Goal: Task Accomplishment & Management: Manage account settings

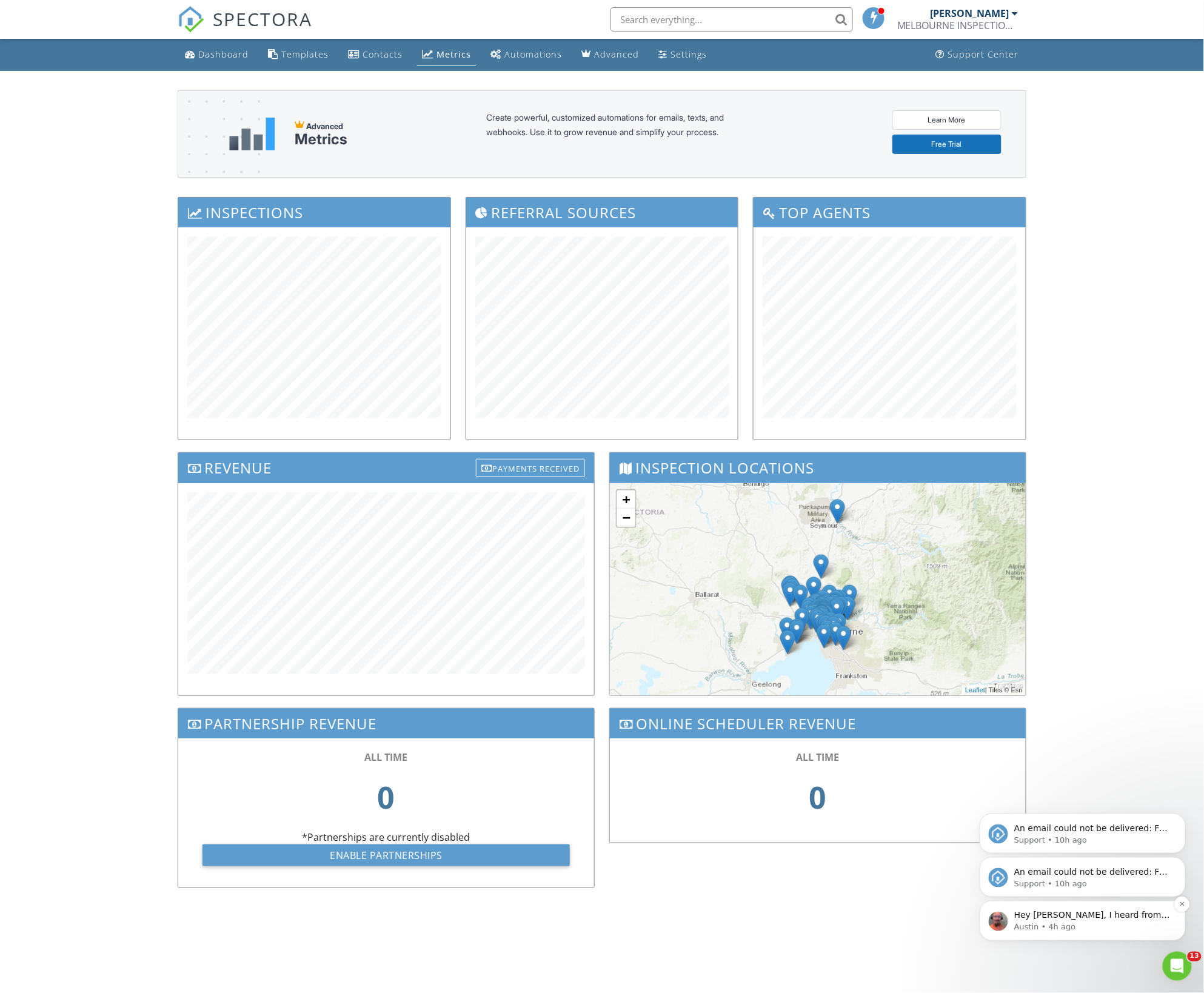
click at [1099, 925] on p "Austin • 4h ago" at bounding box center [1092, 927] width 156 height 11
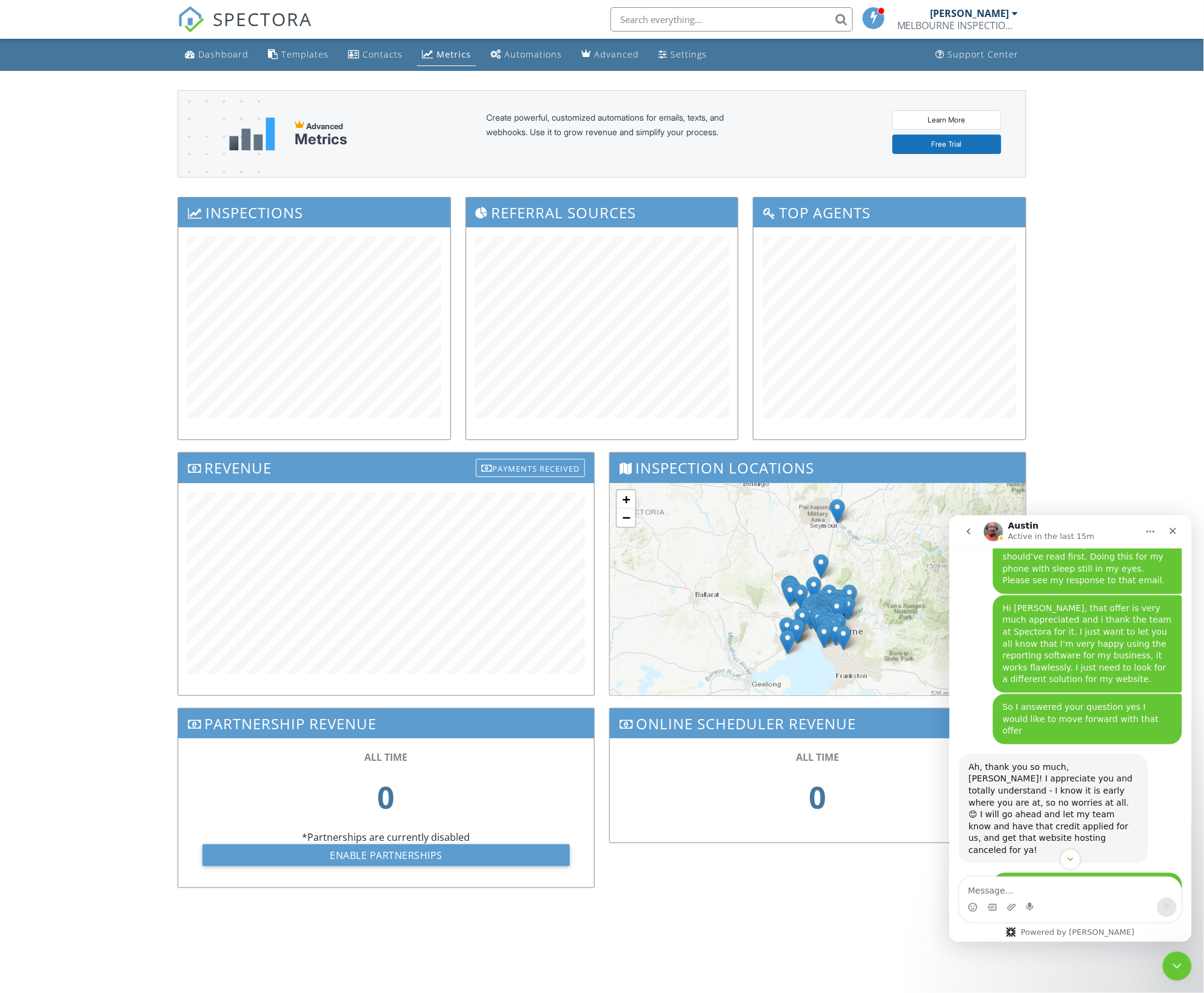
scroll to position [7421, 0]
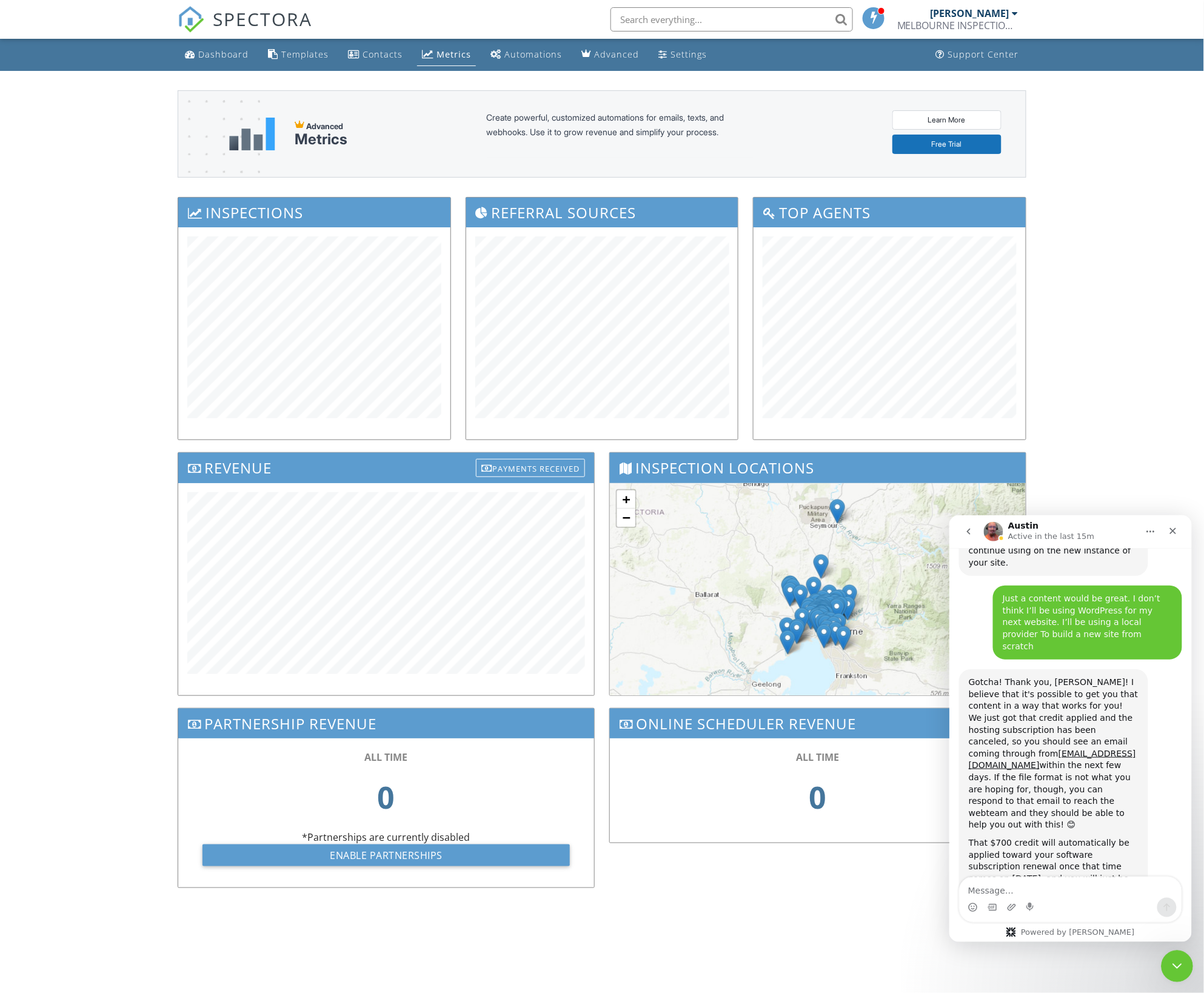
click at [1172, 972] on div "Close Intercom Messenger" at bounding box center [1175, 964] width 29 height 29
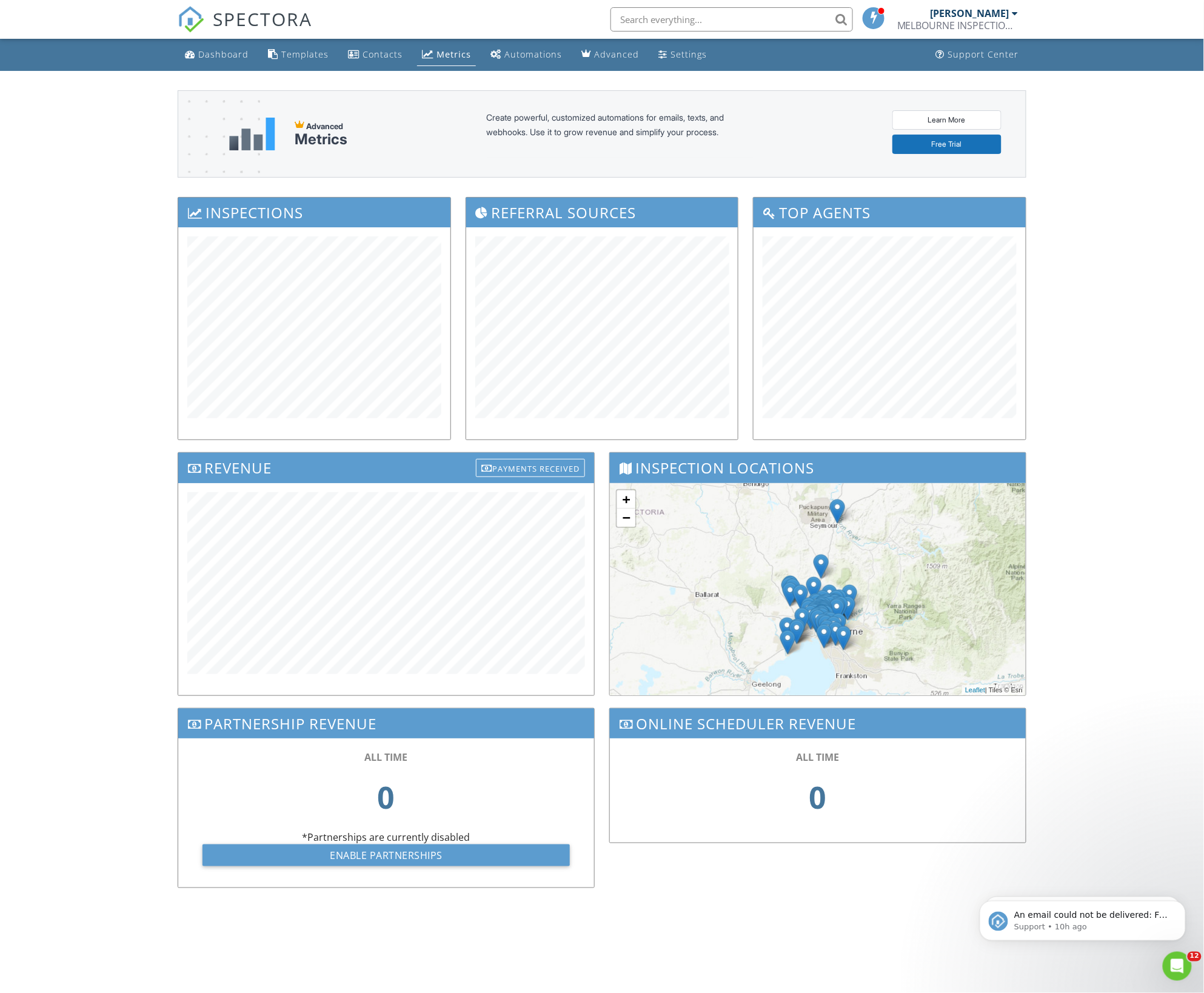
scroll to position [7393, 0]
click at [1180, 904] on icon "Dismiss notification" at bounding box center [1181, 903] width 6 height 6
click at [1180, 904] on icon "Dismiss notification" at bounding box center [1182, 905] width 6 height 6
click at [204, 53] on div "Dashboard" at bounding box center [223, 54] width 50 height 11
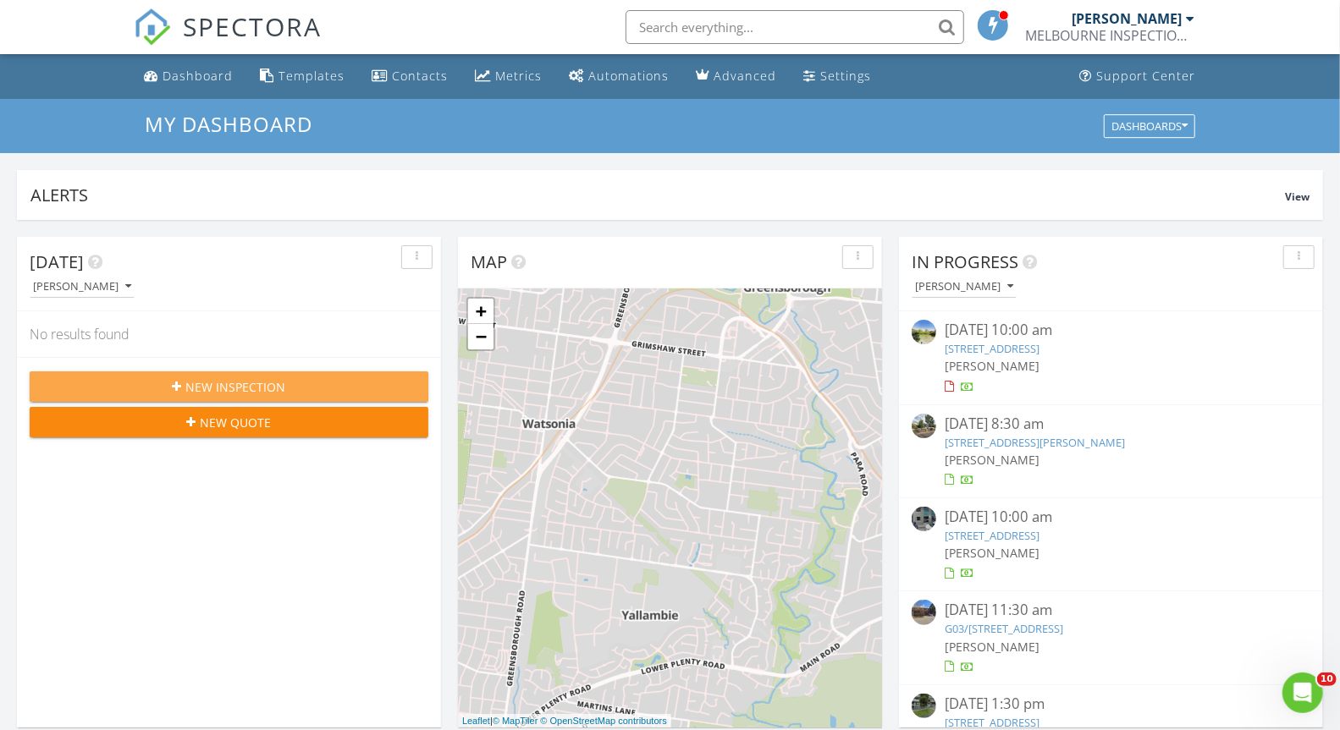
click at [236, 388] on span "New Inspection" at bounding box center [236, 387] width 100 height 18
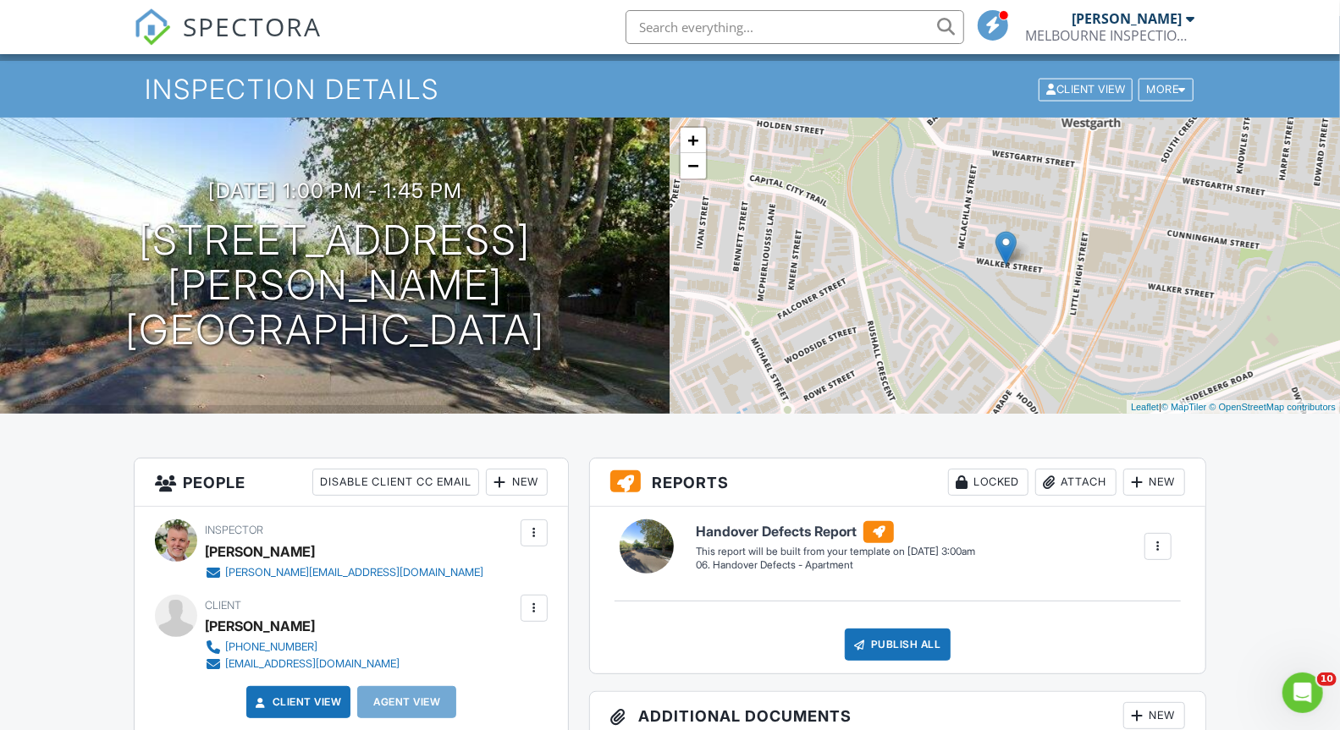
scroll to position [35, 0]
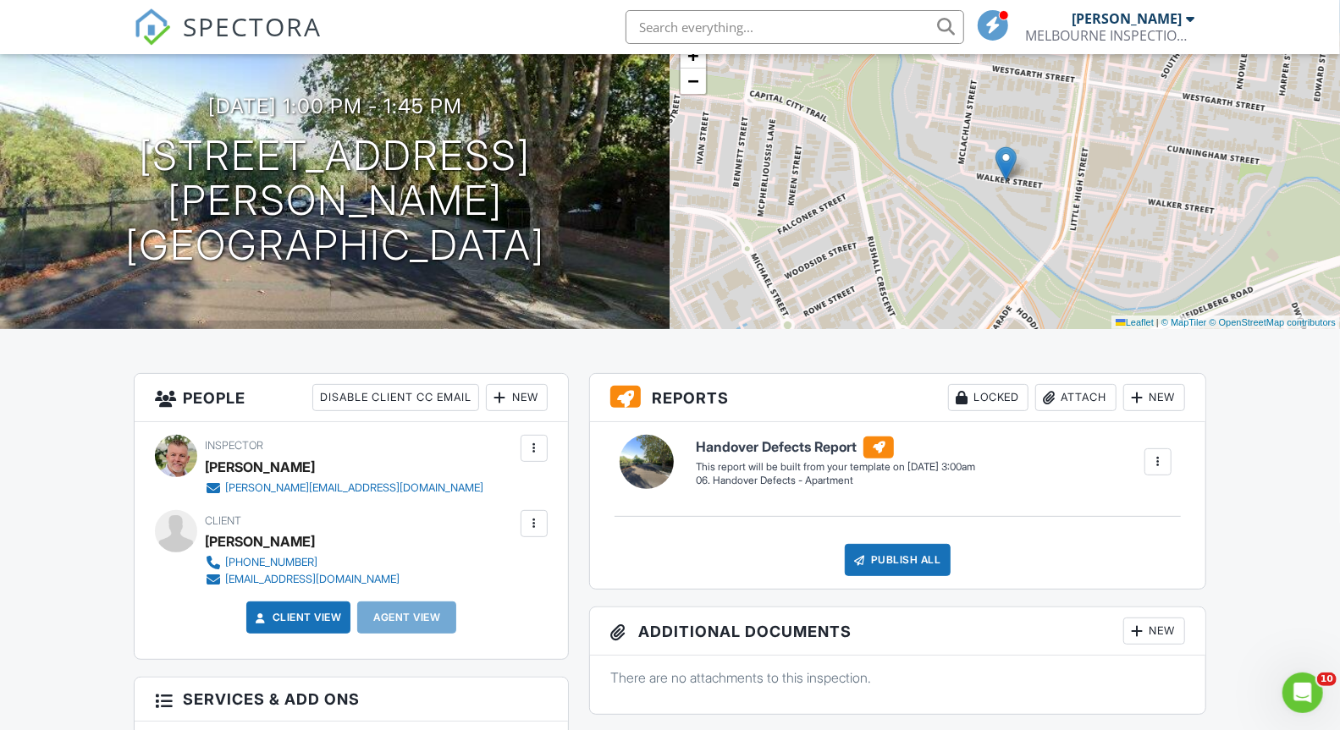
click at [535, 517] on div at bounding box center [534, 523] width 17 height 17
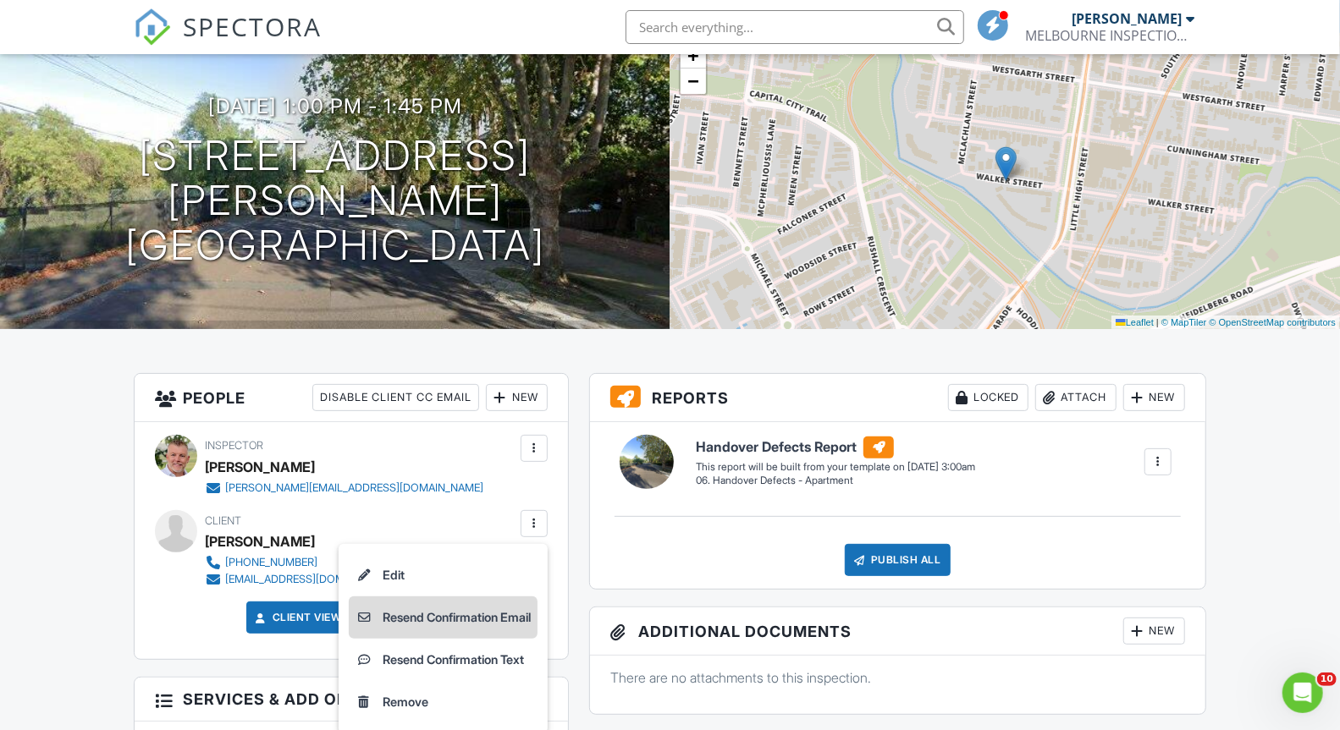
click at [501, 613] on li "Resend Confirmation Email" at bounding box center [443, 618] width 189 height 42
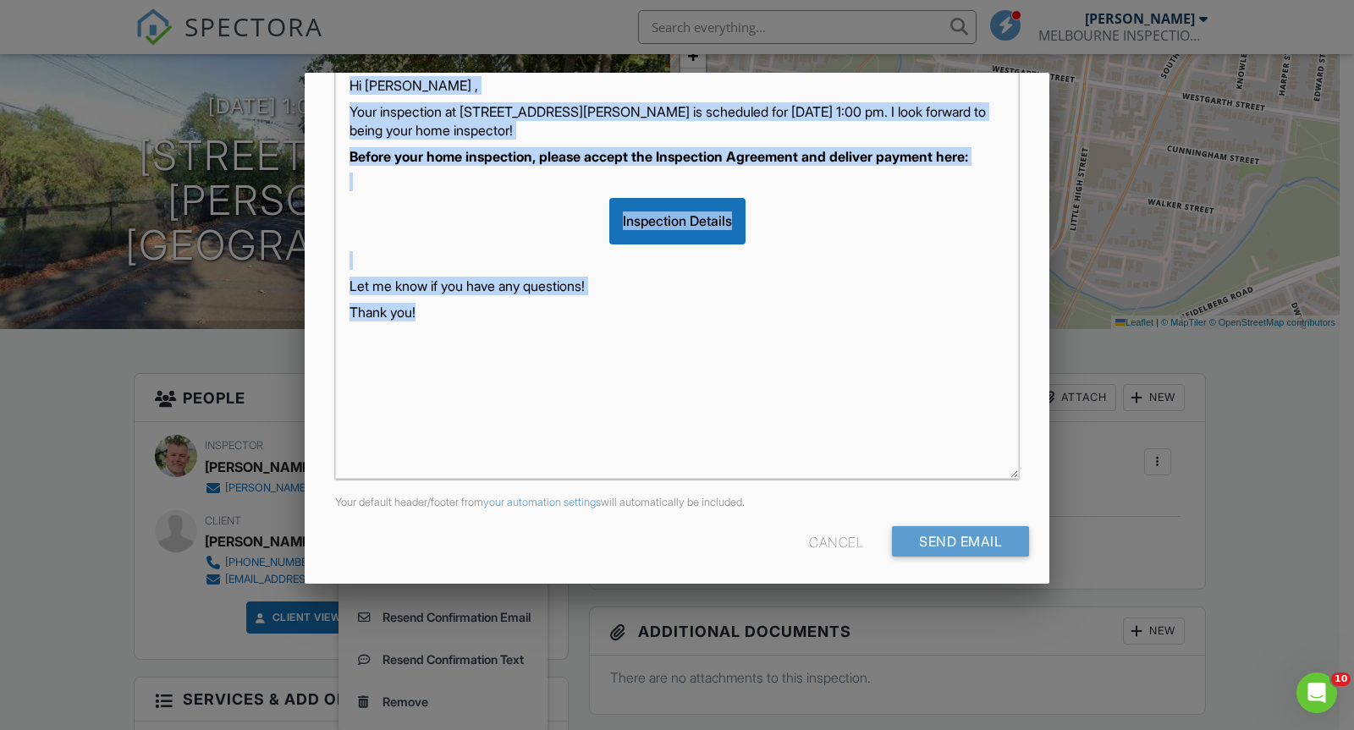
scroll to position [318, 0]
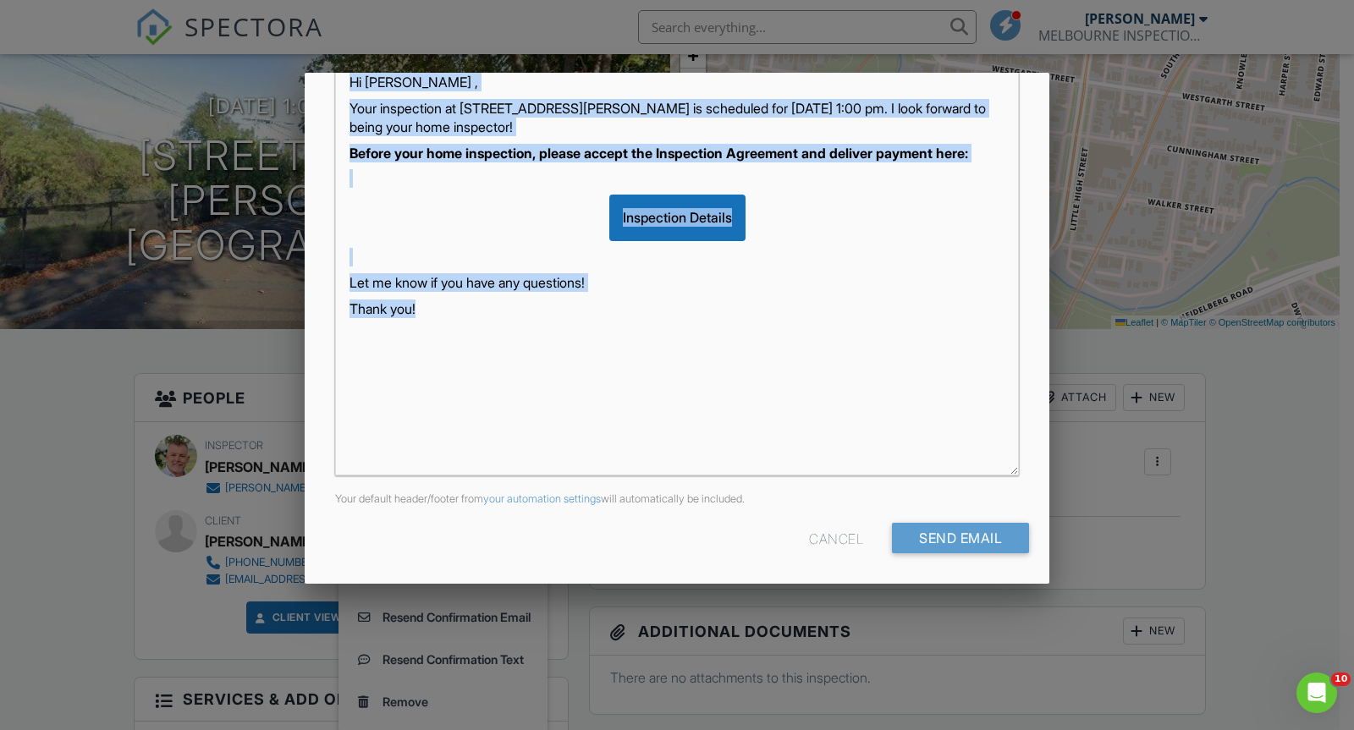
drag, startPoint x: 347, startPoint y: 394, endPoint x: 671, endPoint y: 390, distance: 324.2
click at [672, 390] on div "Hi [PERSON_NAME] , Your inspection at [STREET_ADDRESS][PERSON_NAME] is schedule…" at bounding box center [677, 263] width 682 height 423
copy div "Hi [PERSON_NAME] , Your inspection at [STREET_ADDRESS][PERSON_NAME] is schedule…"
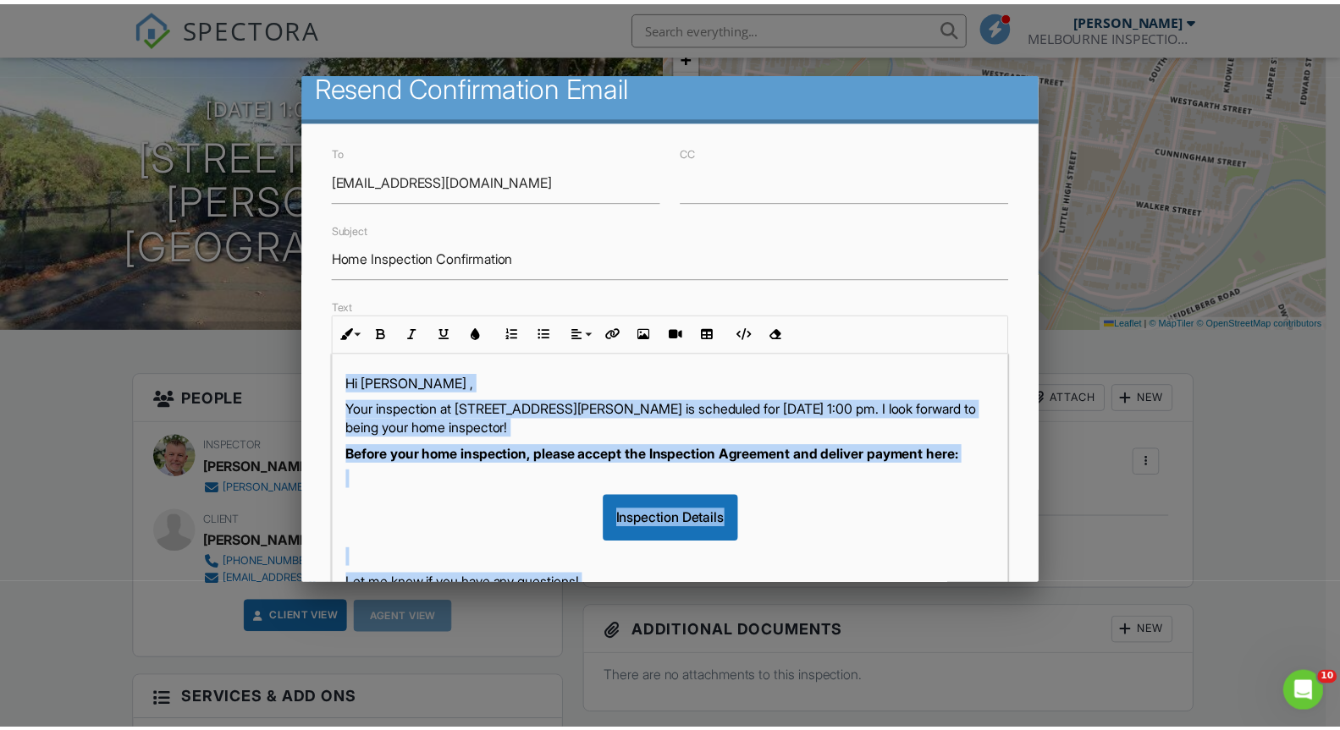
scroll to position [0, 0]
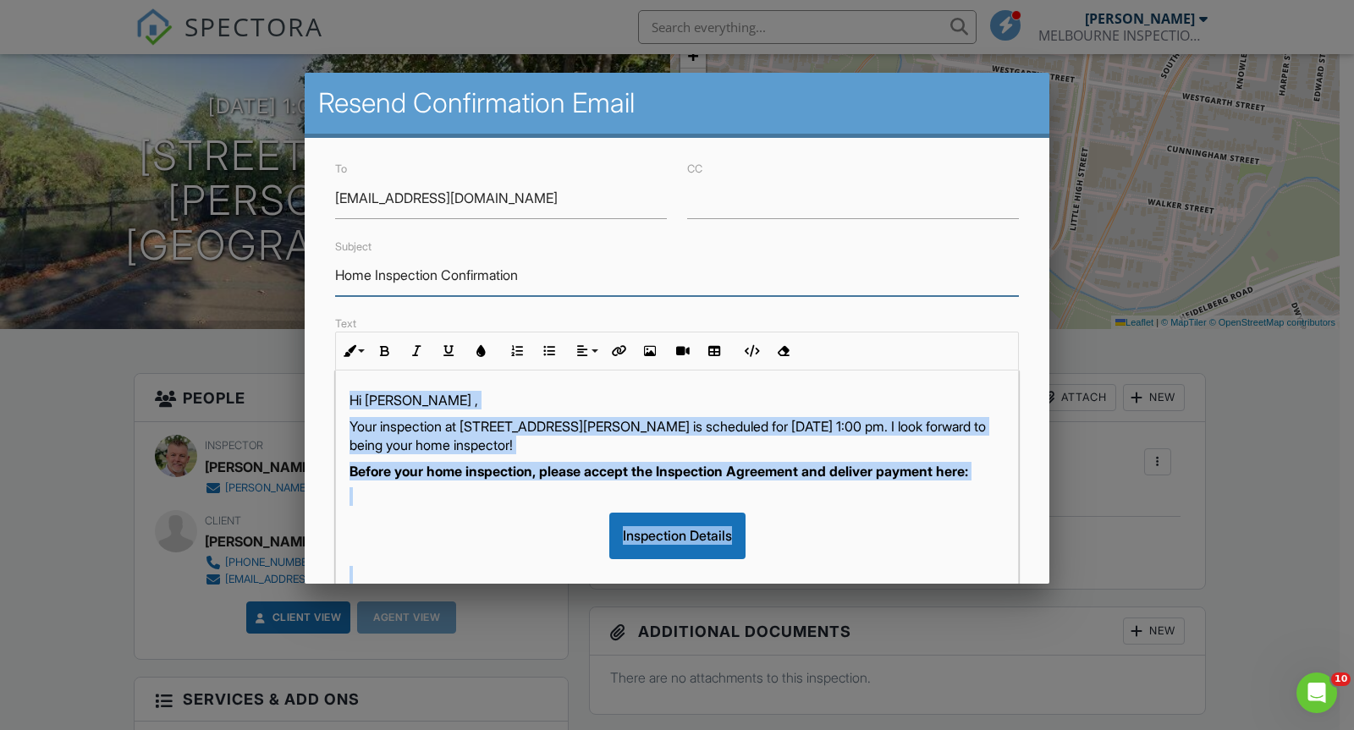
click at [350, 273] on input "Home Inspection Confirmation" at bounding box center [677, 275] width 684 height 41
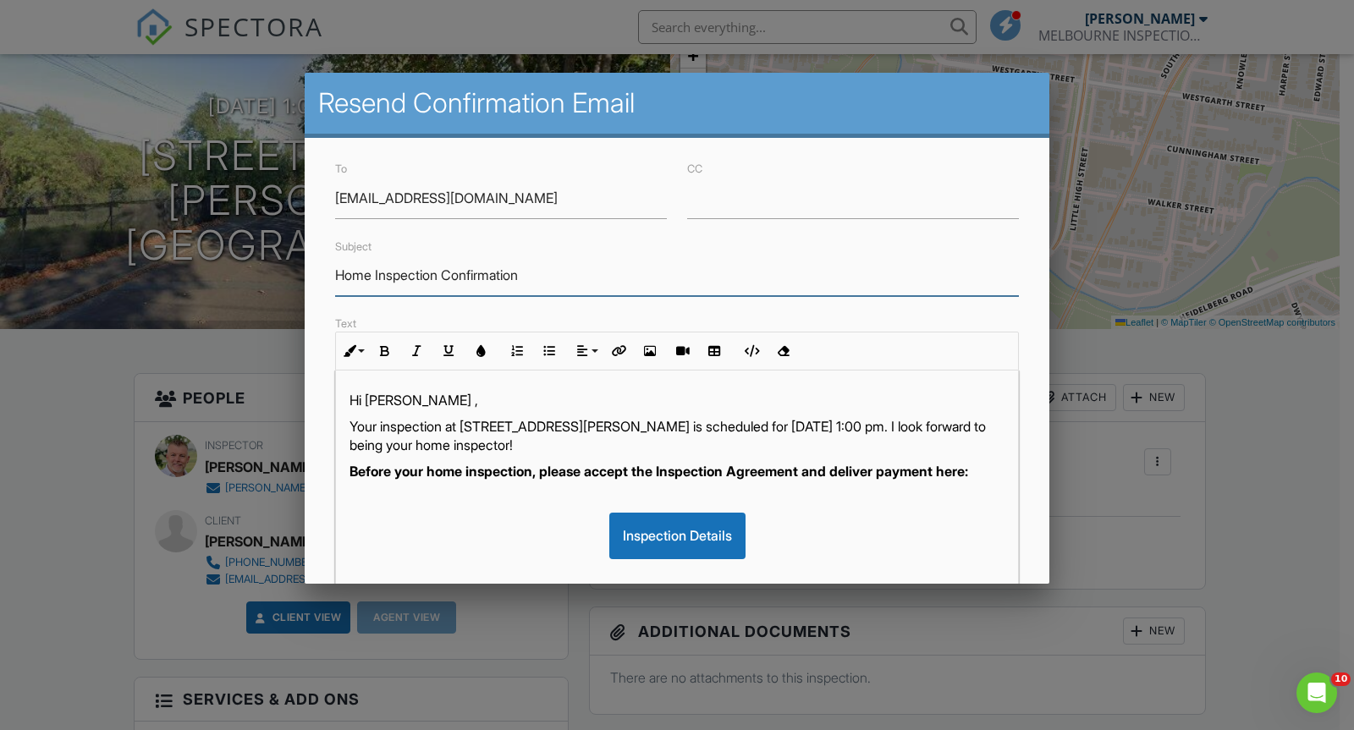
drag, startPoint x: 350, startPoint y: 273, endPoint x: 503, endPoint y: 274, distance: 153.2
click at [503, 274] on input "Home Inspection Confirmation" at bounding box center [677, 275] width 684 height 41
click at [1303, 489] on div at bounding box center [677, 371] width 1354 height 913
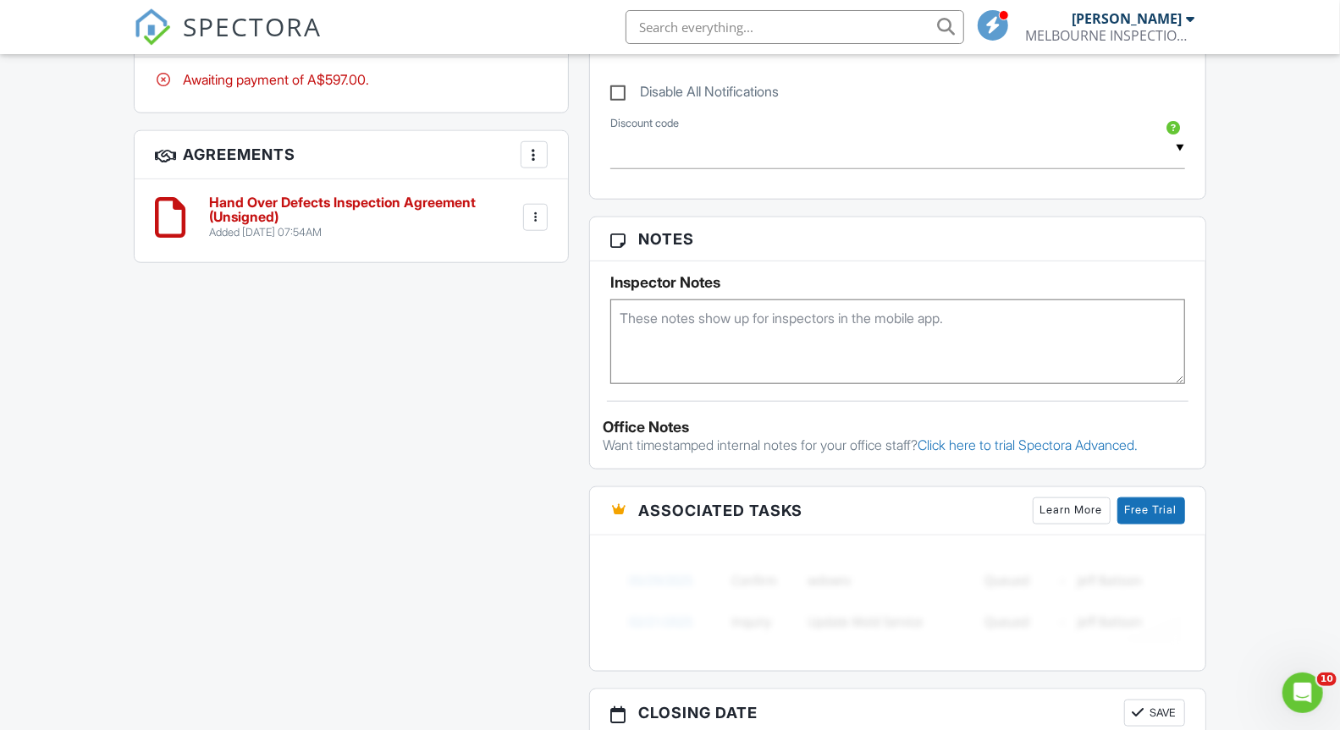
scroll to position [1454, 0]
